Goal: Task Accomplishment & Management: Manage account settings

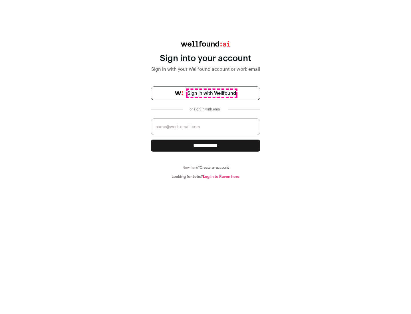
click at [211, 93] on span "Sign in with Wellfound" at bounding box center [211, 93] width 48 height 7
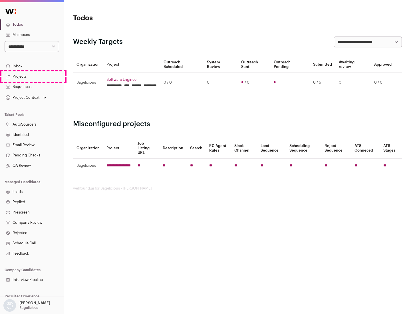
click at [32, 76] on link "Projects" at bounding box center [32, 76] width 64 height 10
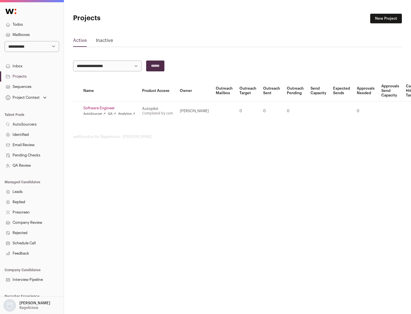
click at [111, 108] on link "Software Engineer" at bounding box center [109, 108] width 52 height 5
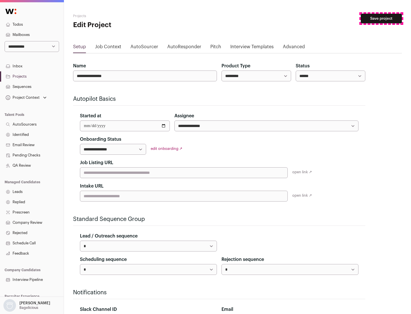
click at [381, 19] on button "Save project" at bounding box center [380, 19] width 41 height 10
